Goal: Information Seeking & Learning: Find contact information

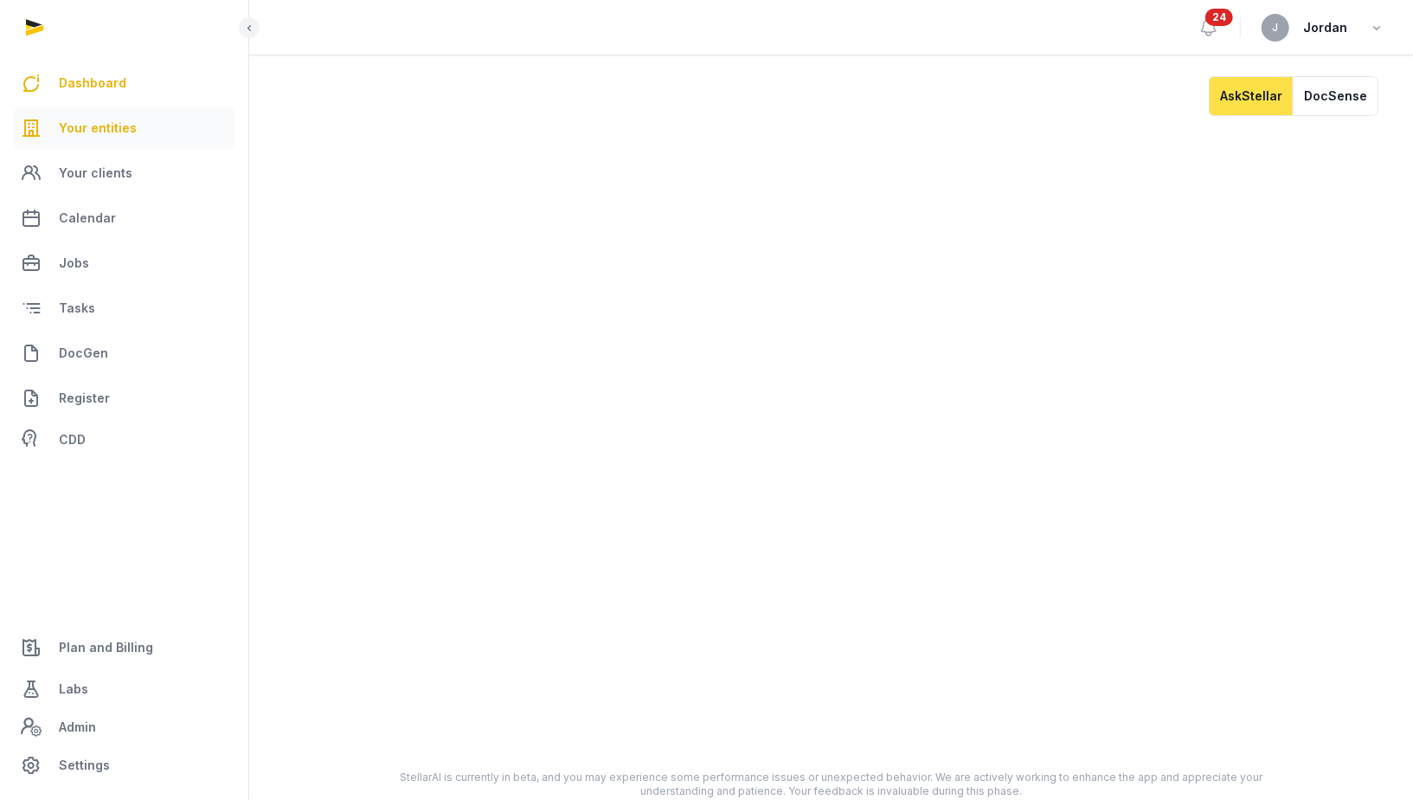
click at [105, 125] on span "Your entities" at bounding box center [98, 128] width 78 height 21
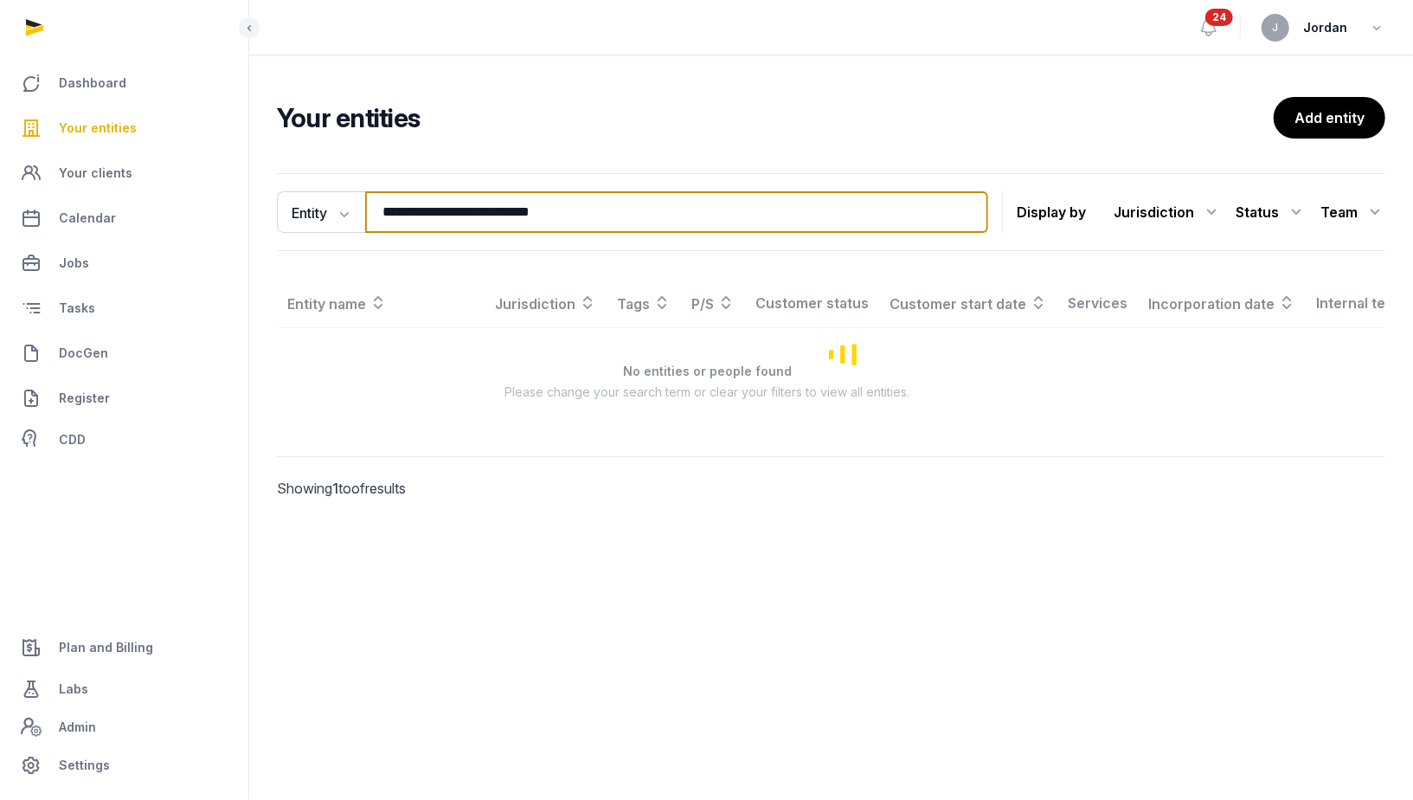
click at [427, 209] on input "**********" at bounding box center [676, 212] width 623 height 42
paste input "search"
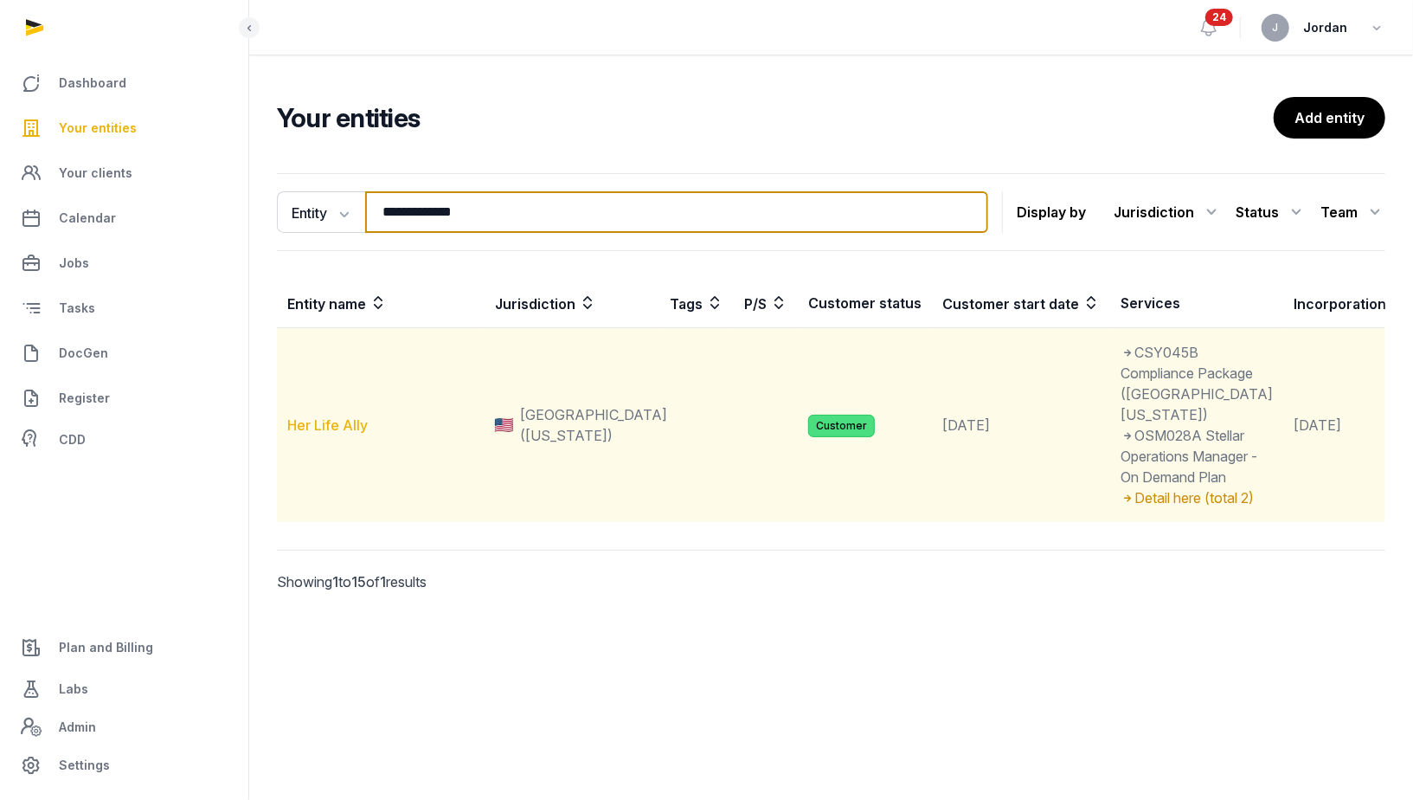
type input "**********"
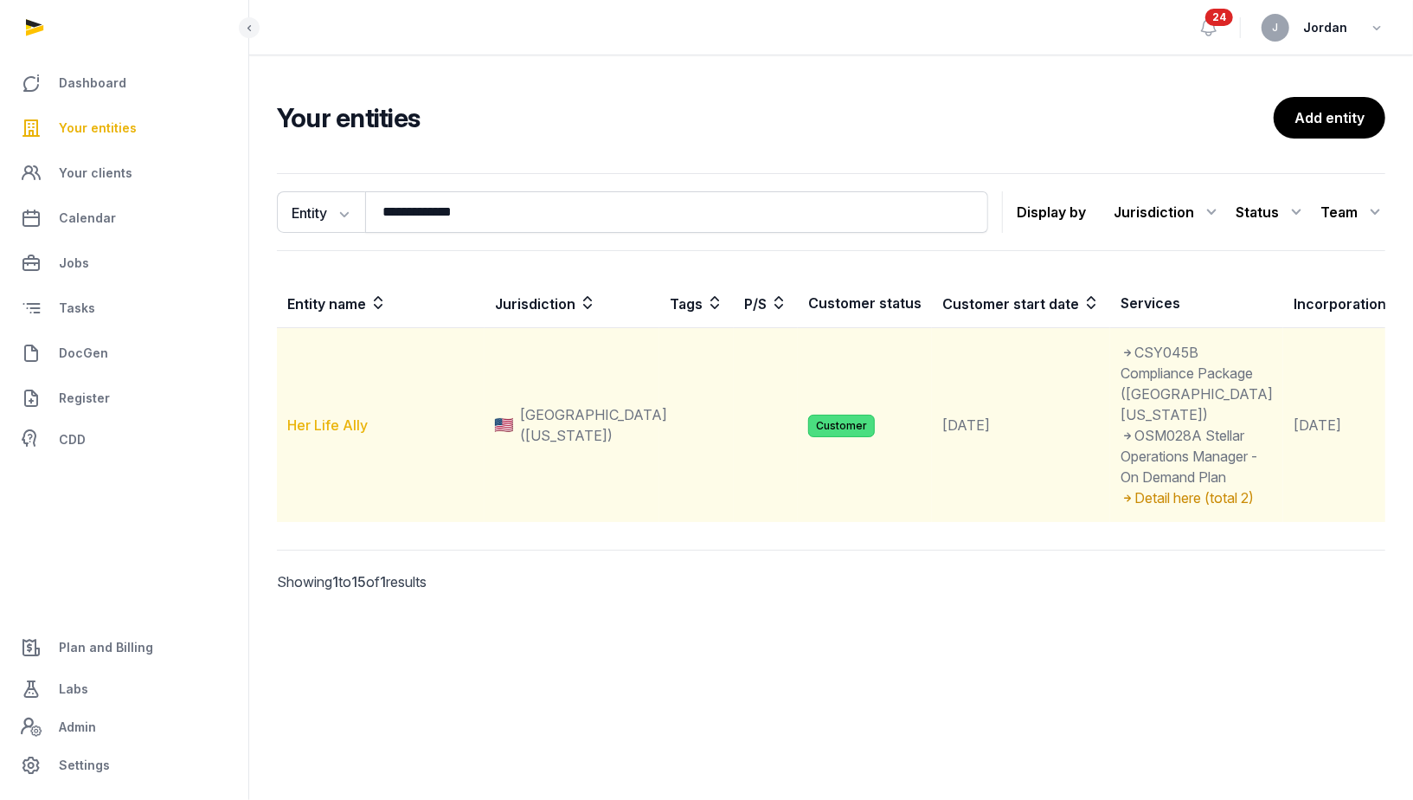
click at [336, 434] on link "Her Life Ally" at bounding box center [327, 424] width 80 height 17
click at [350, 434] on link "Her Life Ally" at bounding box center [327, 424] width 80 height 17
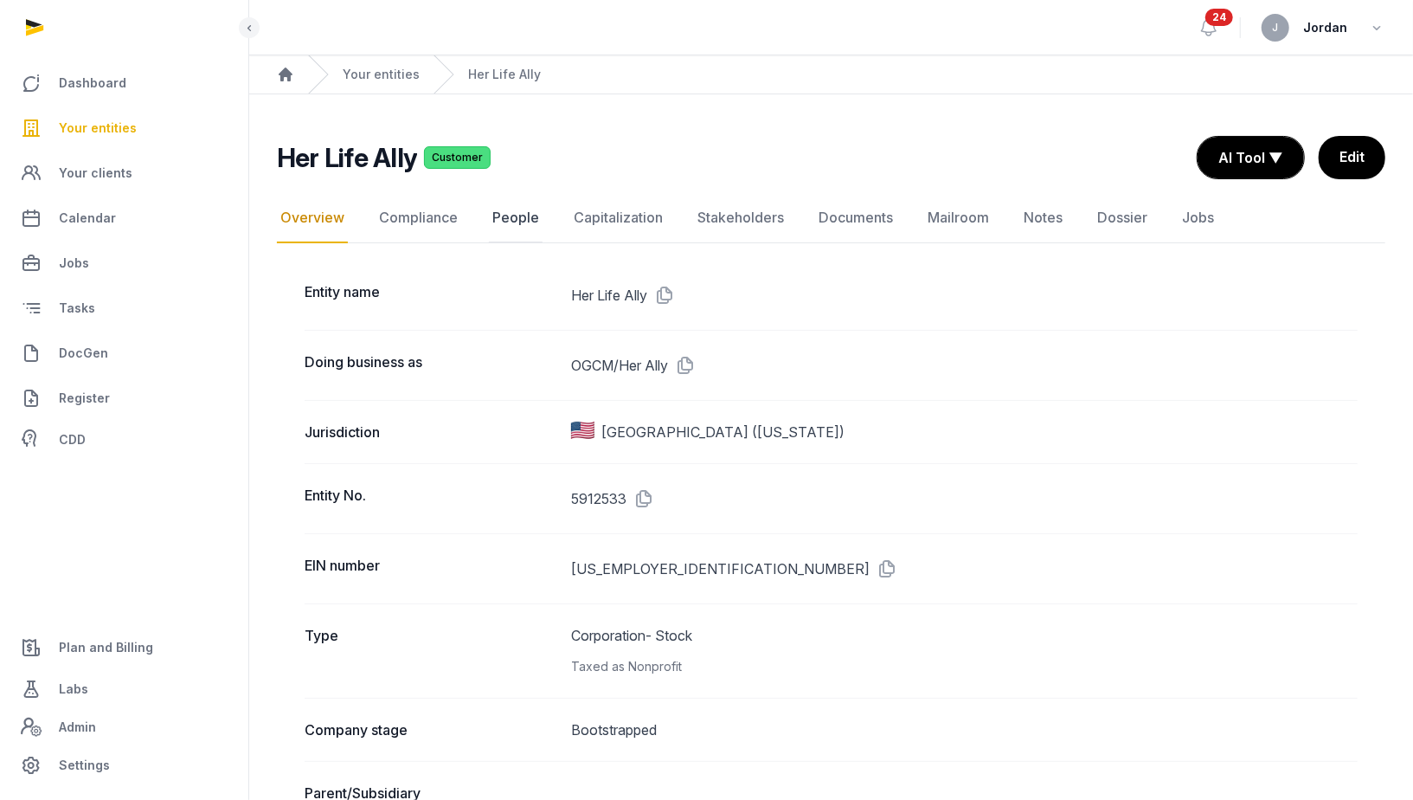
click at [511, 226] on link "People" at bounding box center [516, 218] width 54 height 50
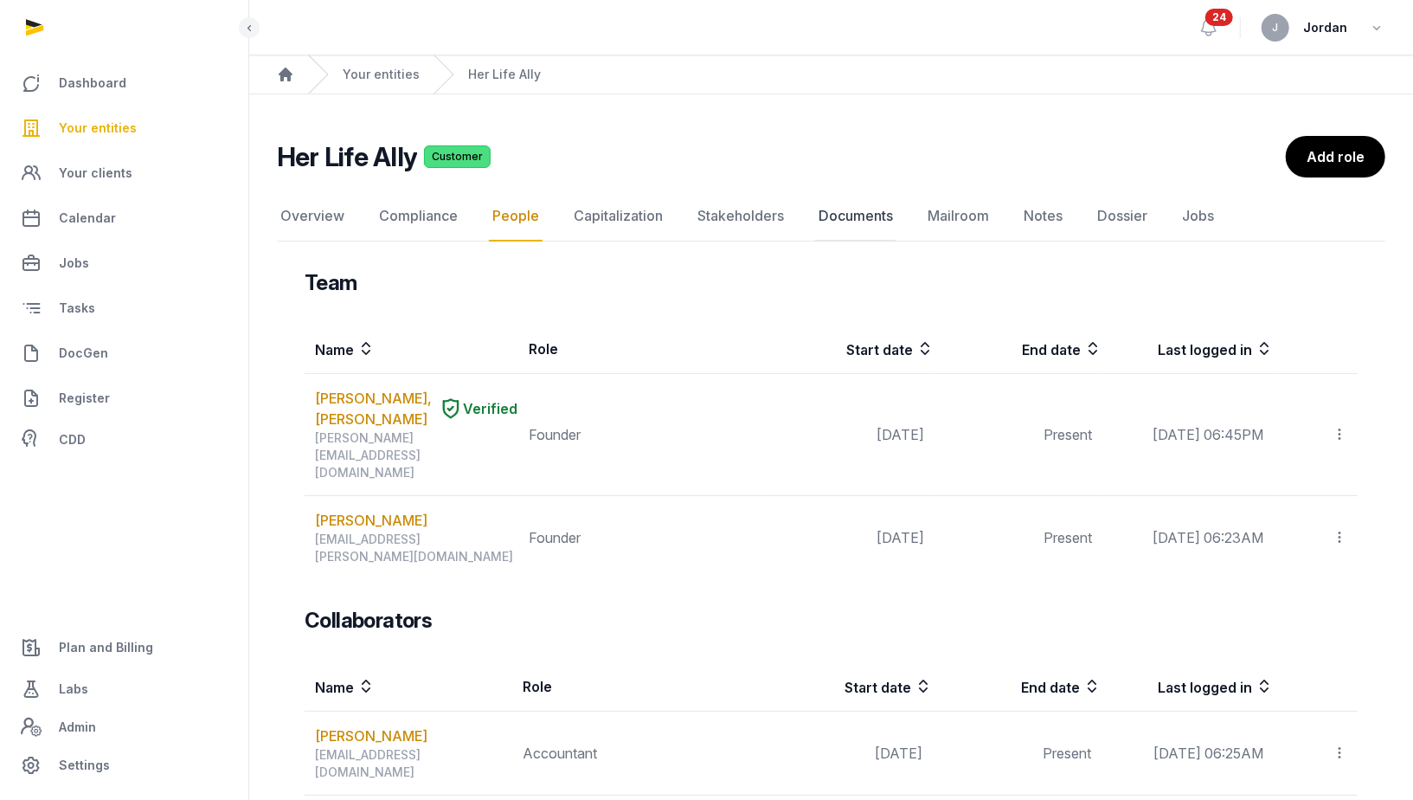
click at [844, 232] on link "Documents" at bounding box center [855, 216] width 81 height 50
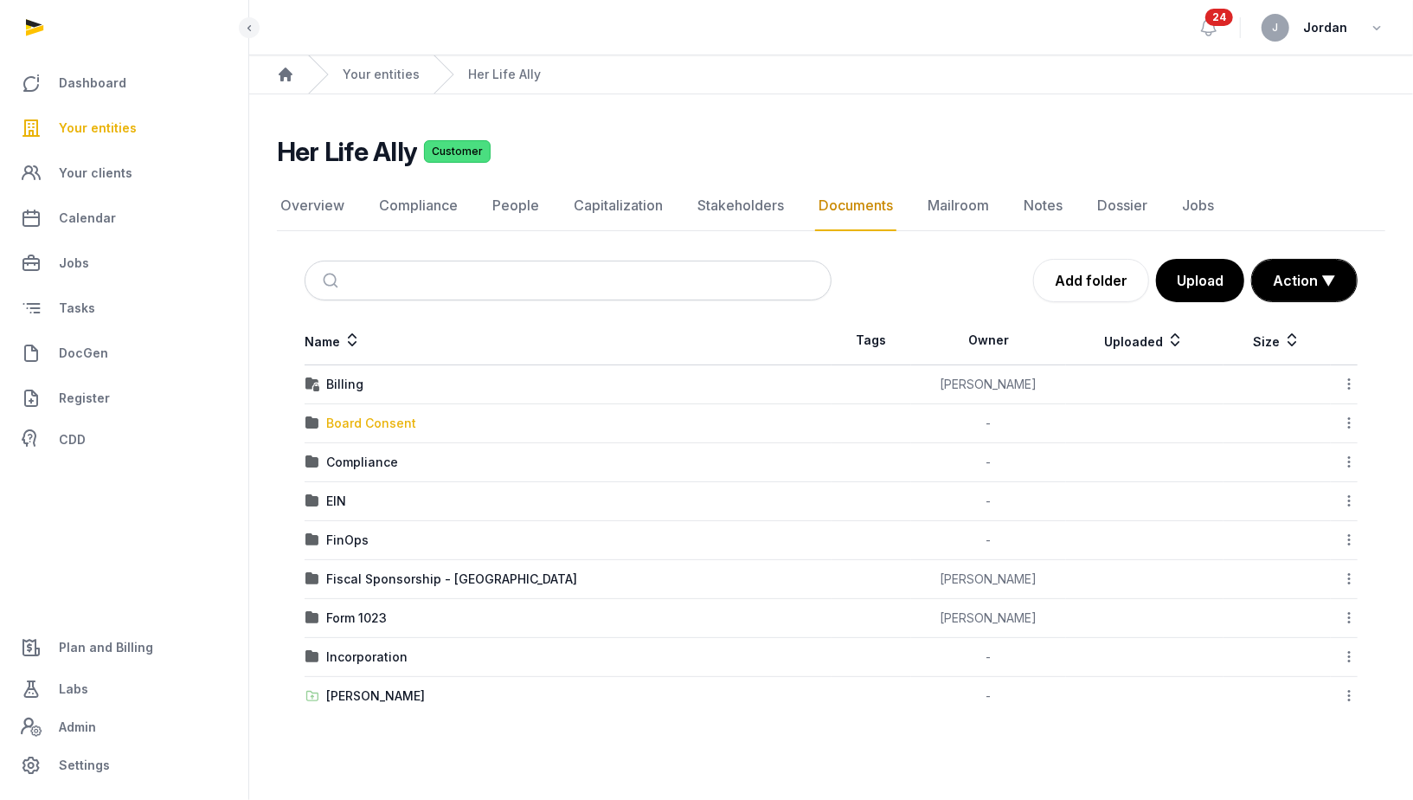
click at [366, 419] on div "Board Consent" at bounding box center [371, 423] width 90 height 17
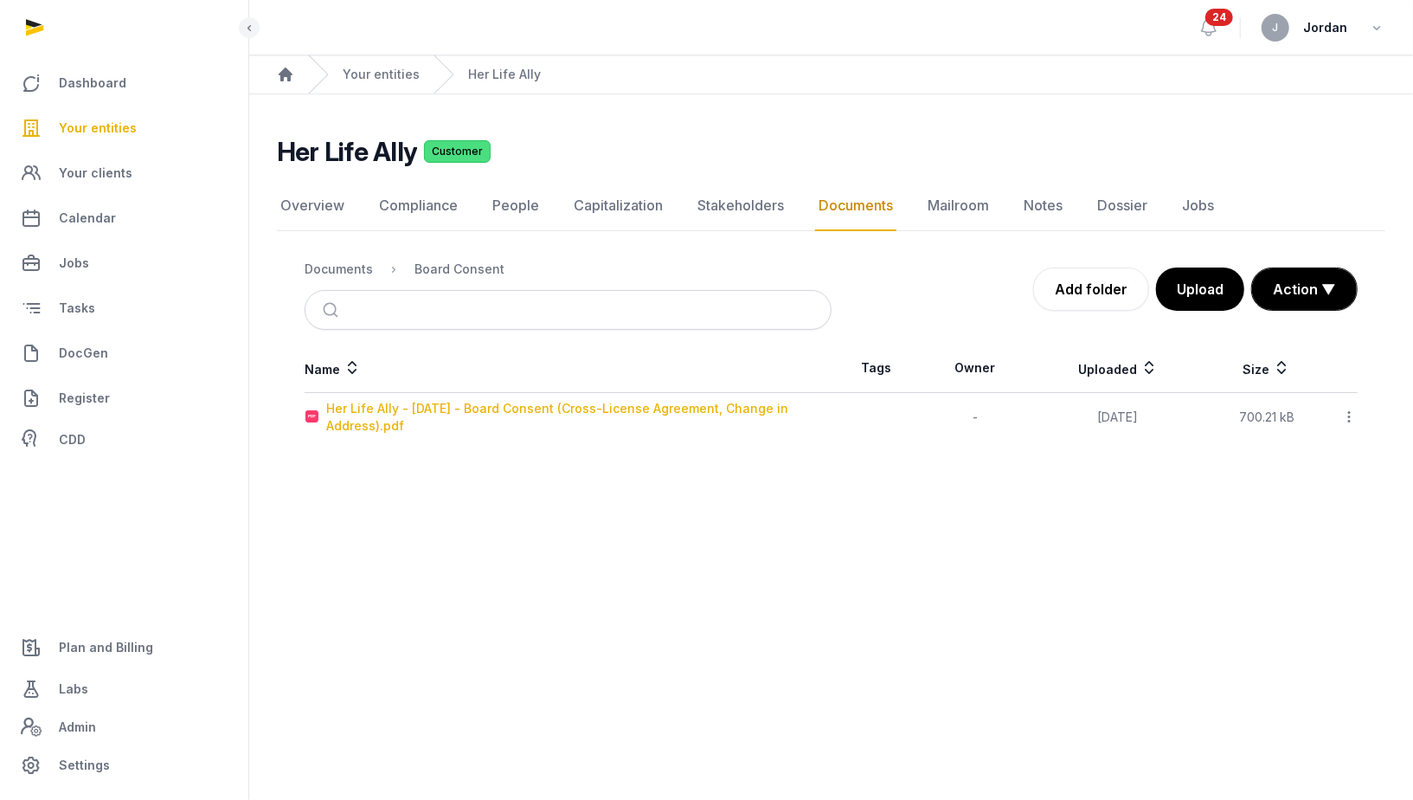
click at [612, 404] on div "Her Life Ally - [DATE] - Board Consent (Cross-License Agreement, Change in Addr…" at bounding box center [578, 417] width 505 height 35
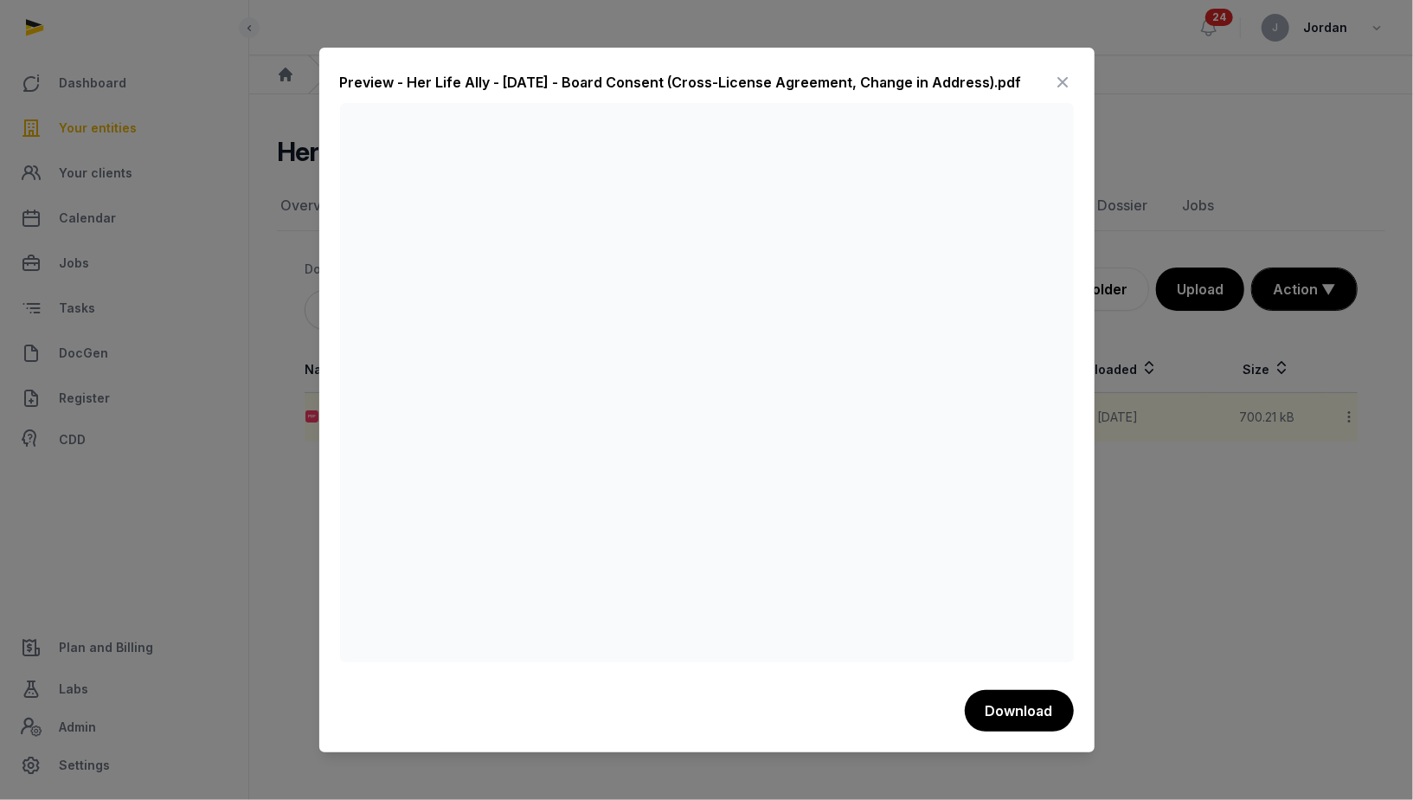
click at [1256, 454] on div at bounding box center [706, 400] width 1413 height 800
click at [1062, 87] on icon at bounding box center [1063, 82] width 21 height 28
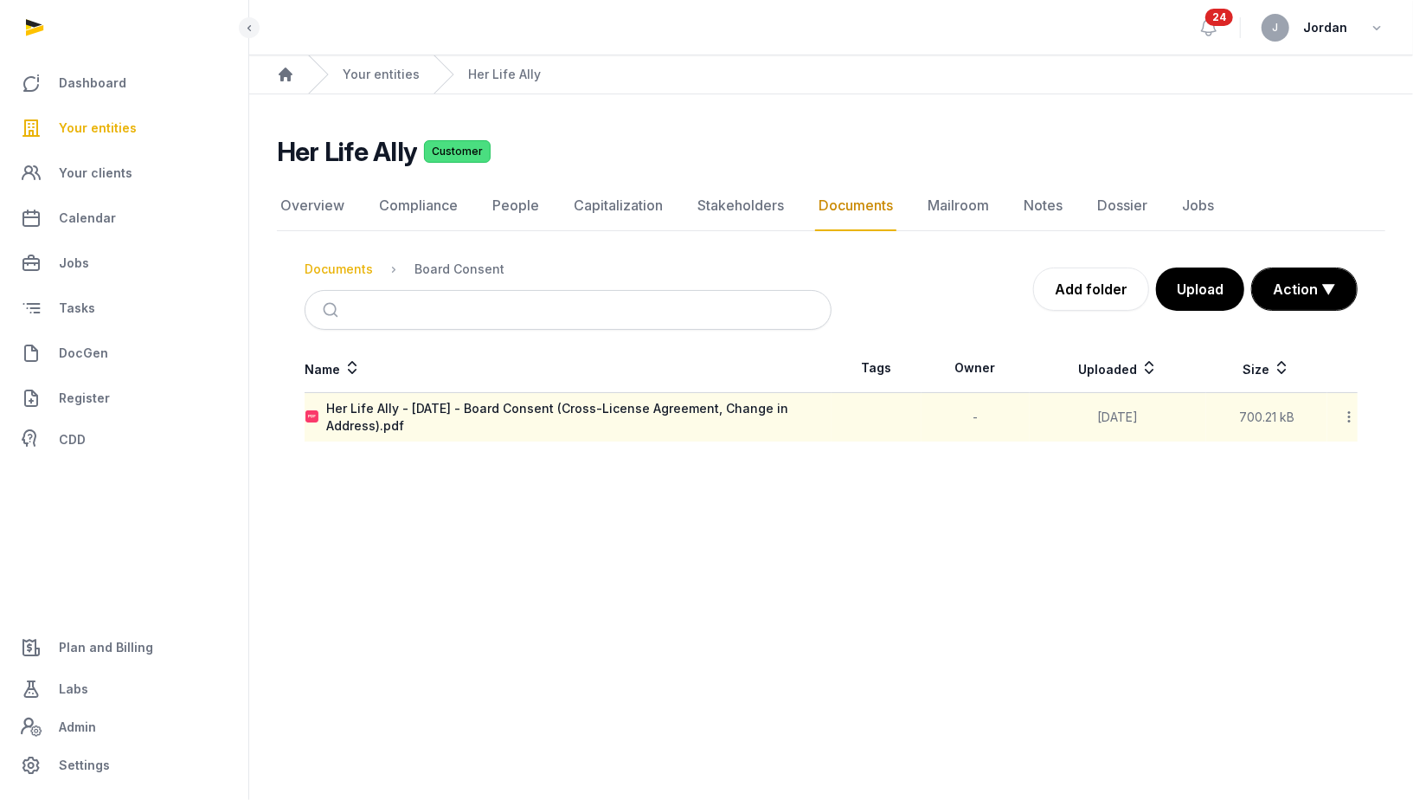
click at [311, 274] on div "Documents" at bounding box center [339, 269] width 68 height 17
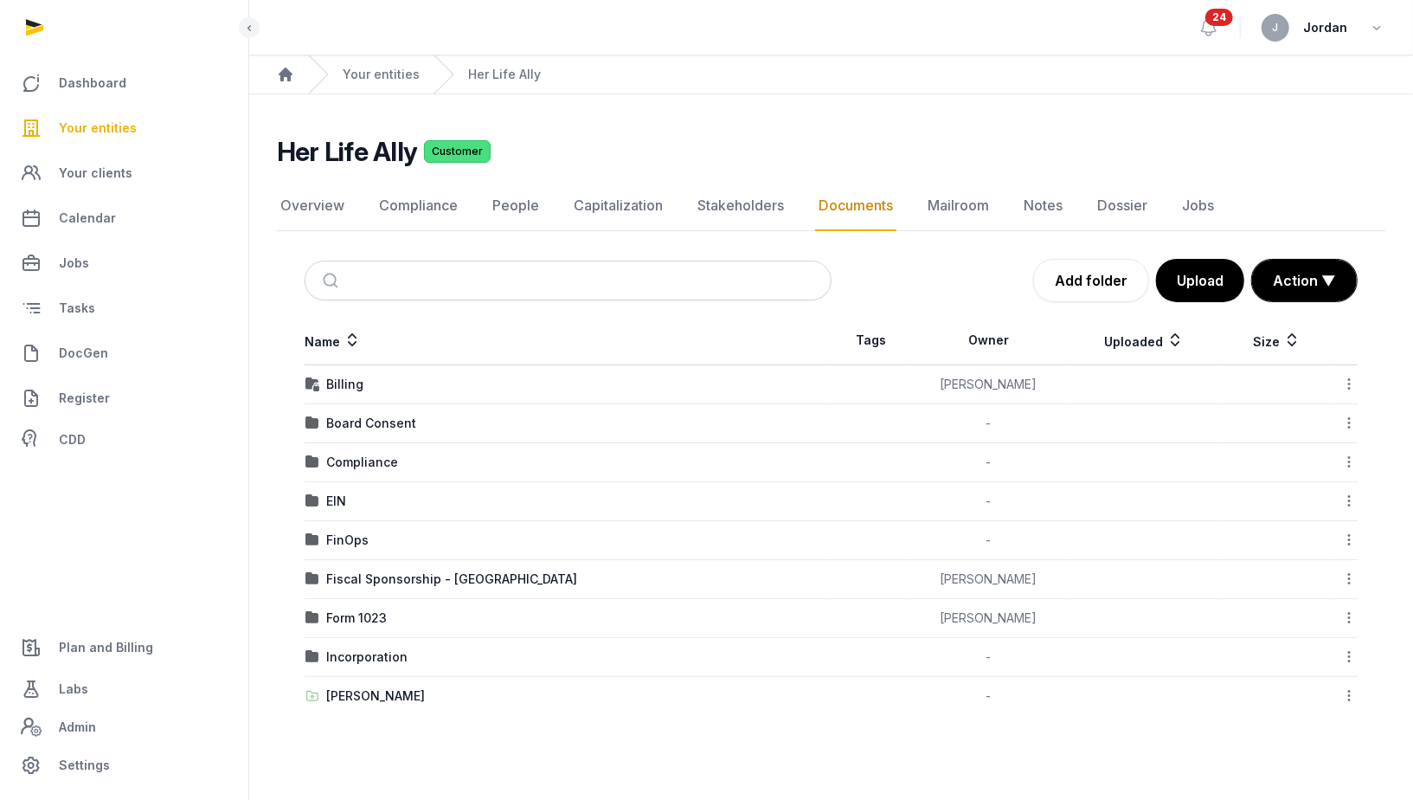
click at [351, 669] on td "Incorporation" at bounding box center [568, 657] width 527 height 39
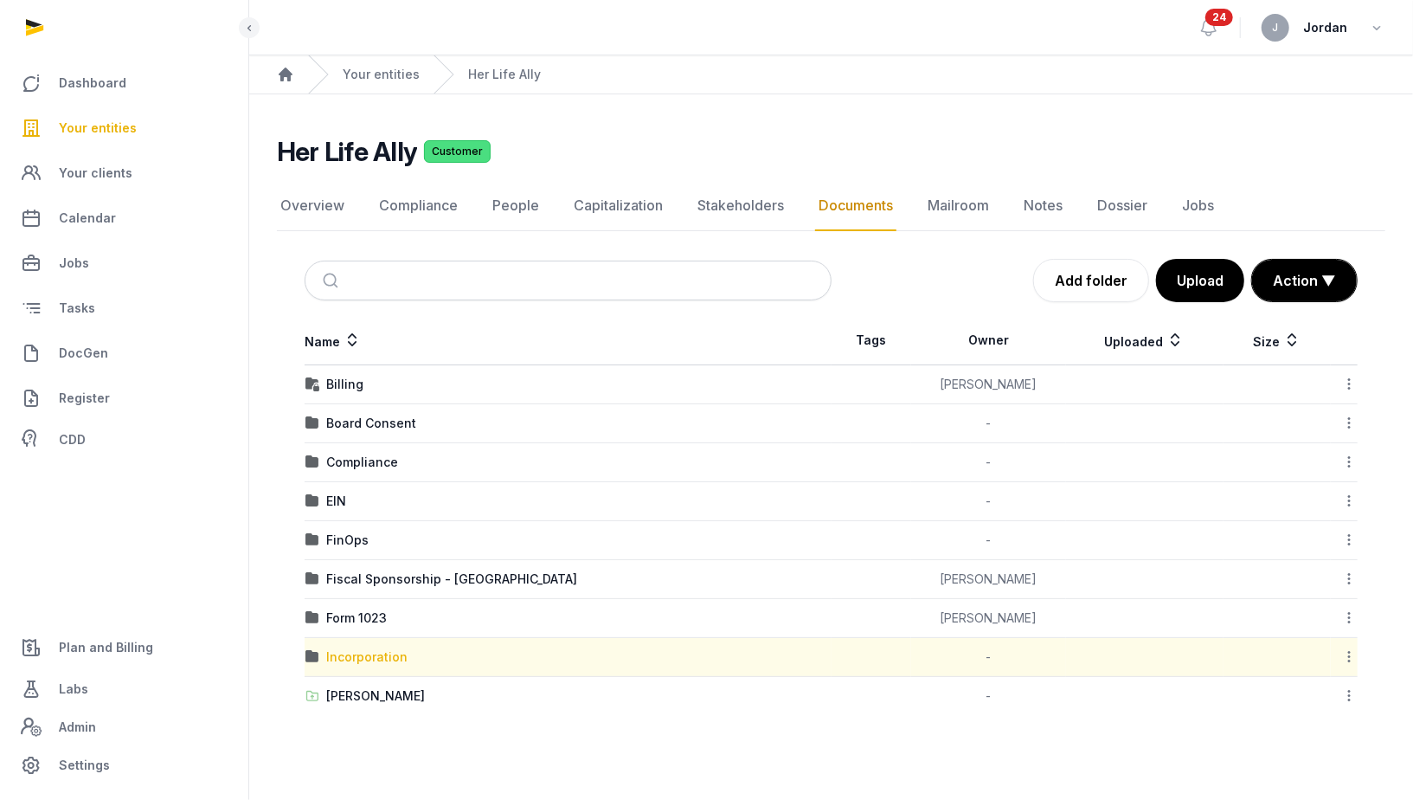
click at [358, 650] on div "Incorporation" at bounding box center [366, 656] width 81 height 17
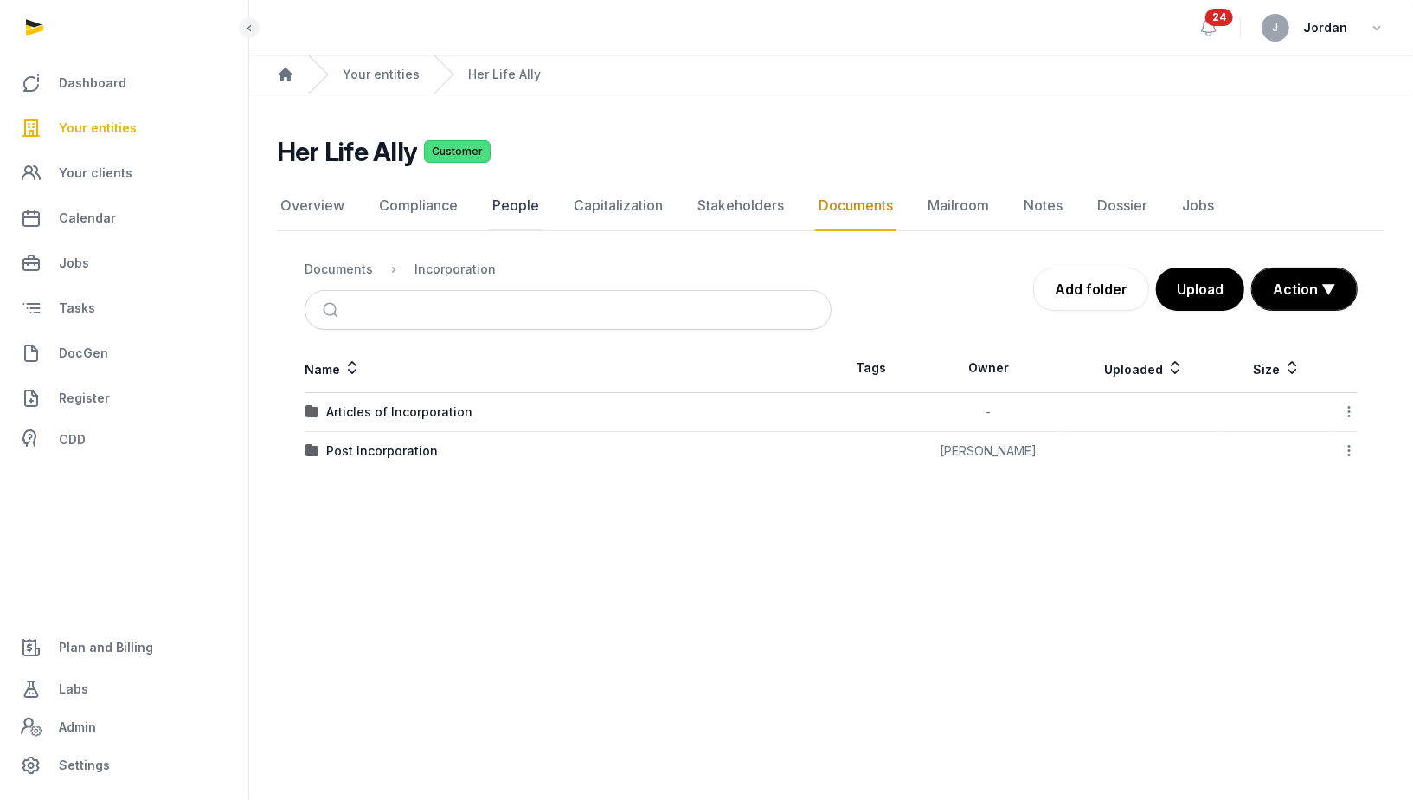
click at [513, 203] on link "People" at bounding box center [516, 206] width 54 height 50
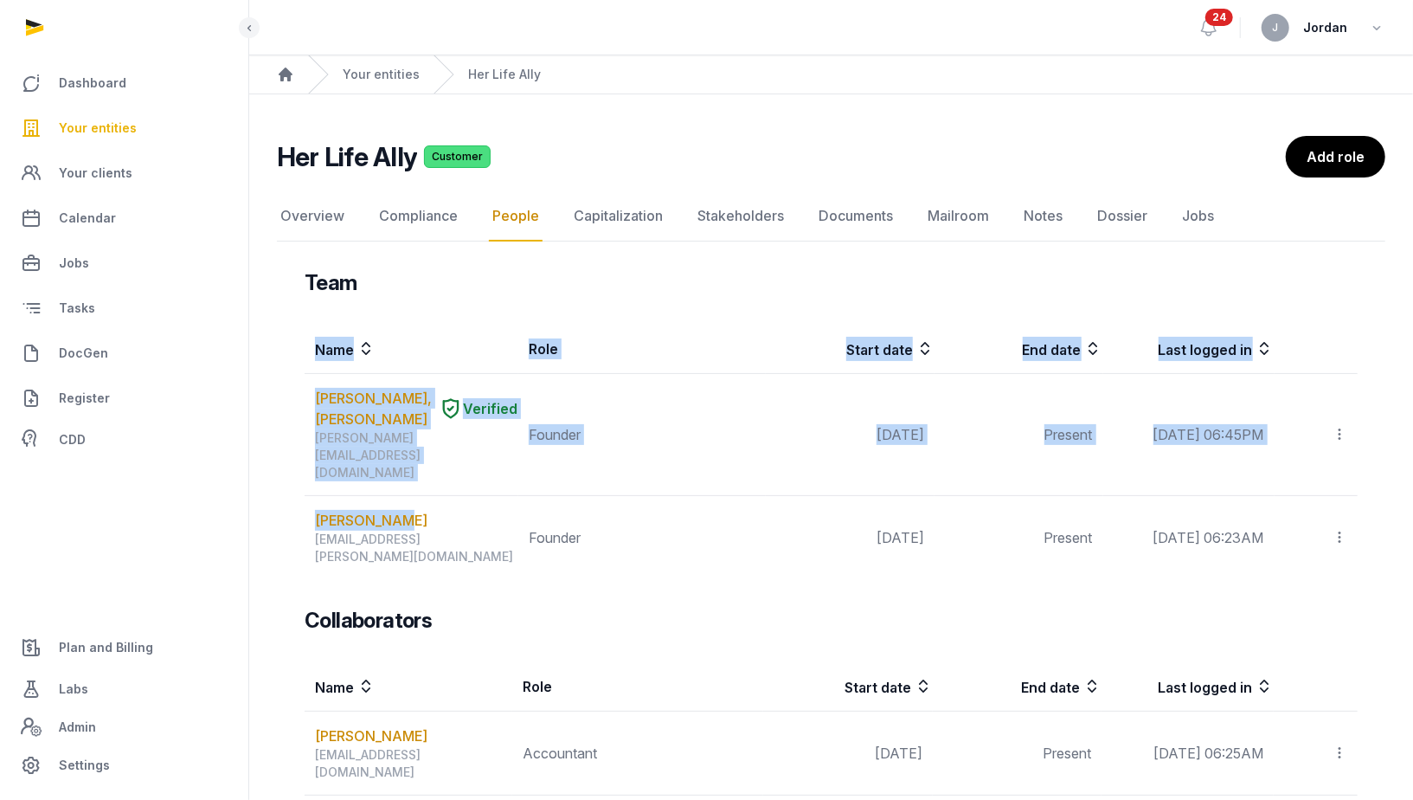
drag, startPoint x: 415, startPoint y: 488, endPoint x: 294, endPoint y: 488, distance: 121.2
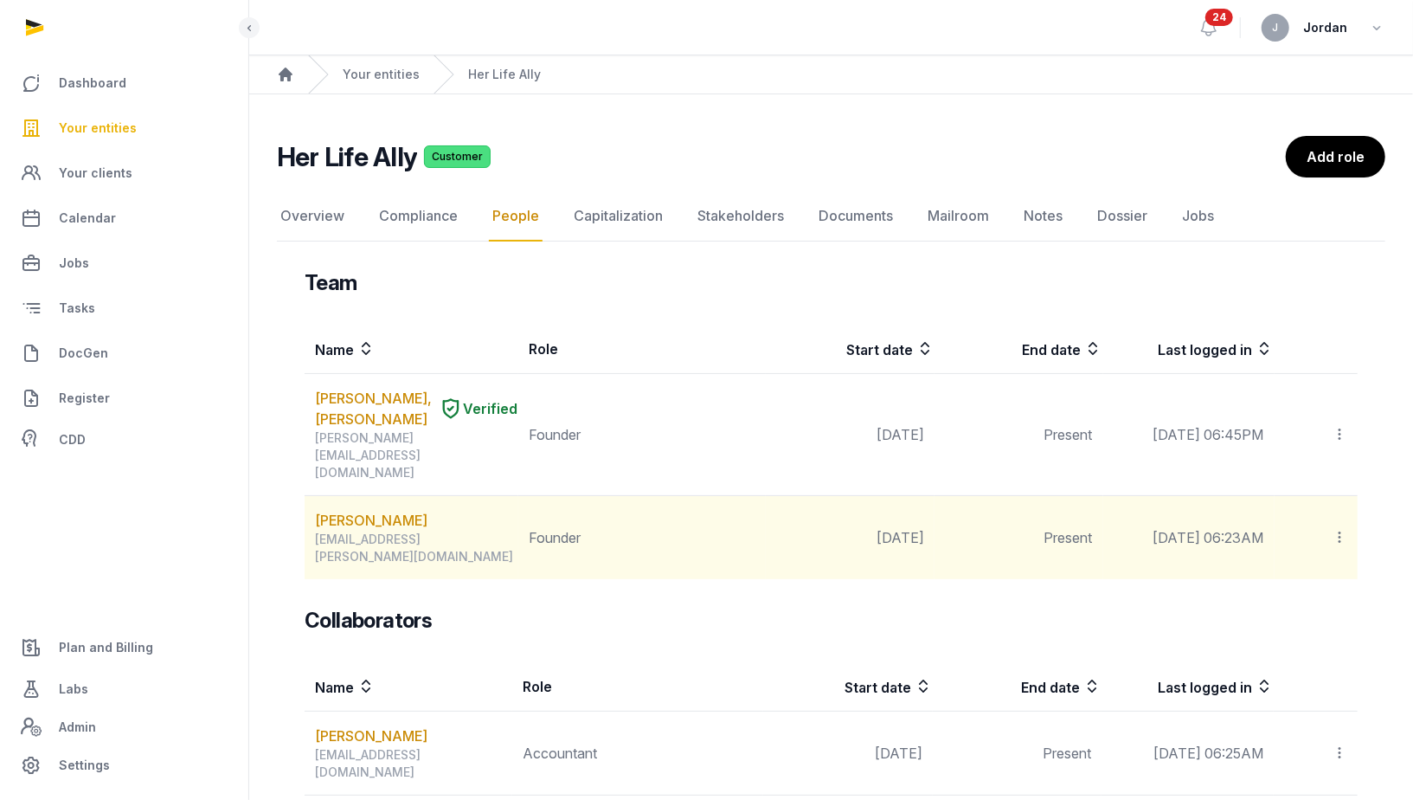
click at [416, 496] on td "[PERSON_NAME] [EMAIL_ADDRESS][PERSON_NAME][DOMAIN_NAME]" at bounding box center [412, 538] width 214 height 84
drag, startPoint x: 399, startPoint y: 481, endPoint x: 319, endPoint y: 483, distance: 79.6
click at [319, 510] on div "[PERSON_NAME]" at bounding box center [416, 520] width 203 height 21
copy link "[PERSON_NAME]"
click at [464, 531] on div "[EMAIL_ADDRESS][PERSON_NAME][DOMAIN_NAME]" at bounding box center [416, 548] width 203 height 35
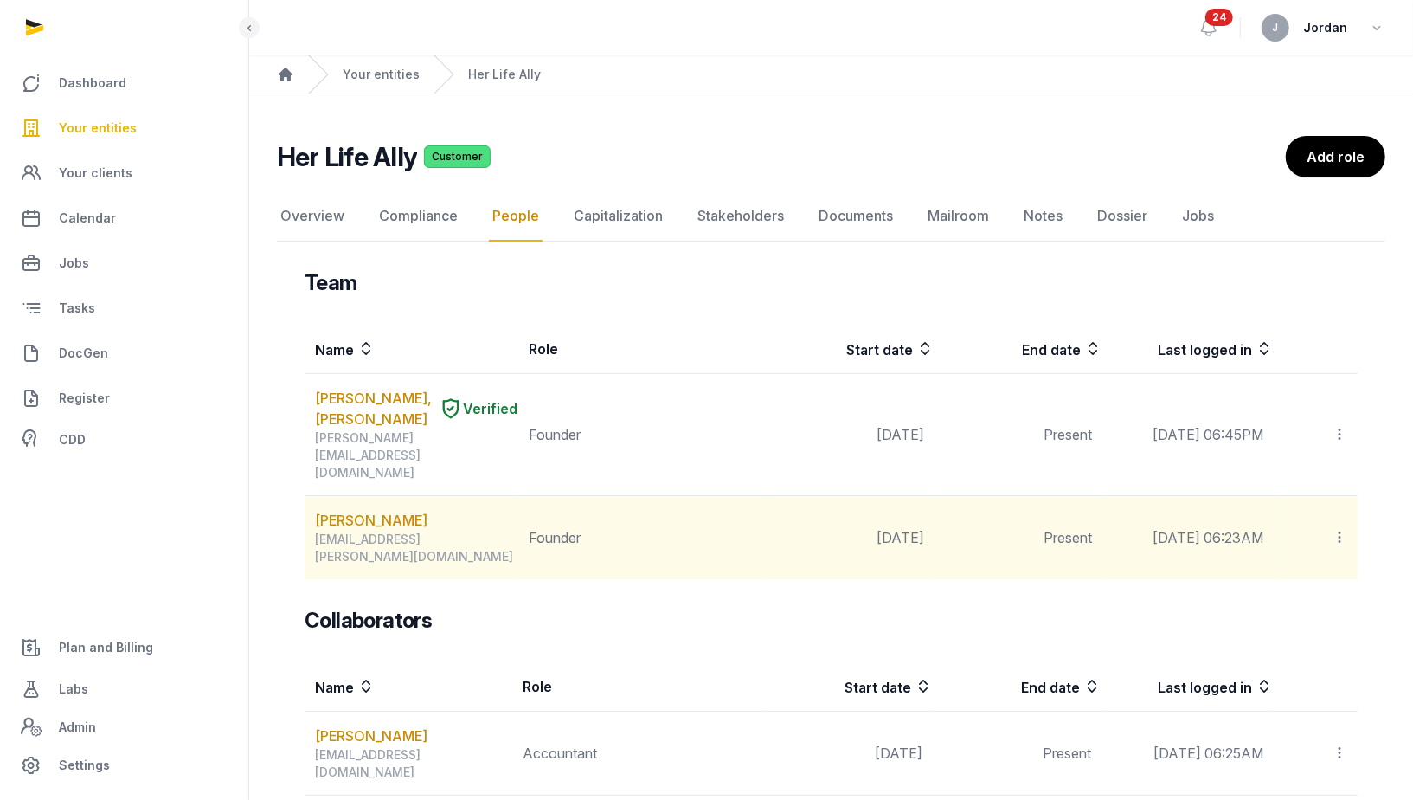
click at [464, 531] on div "[EMAIL_ADDRESS][PERSON_NAME][DOMAIN_NAME]" at bounding box center [416, 548] width 203 height 35
copy div "[EMAIL_ADDRESS][PERSON_NAME][DOMAIN_NAME]"
